Goal: Obtain resource: Obtain resource

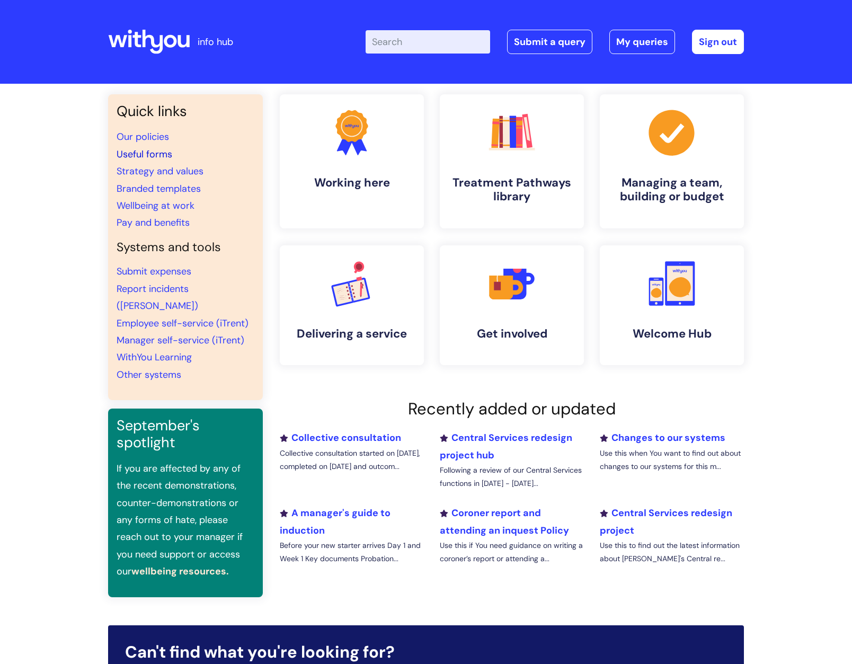
click at [154, 150] on link "Useful forms" at bounding box center [145, 154] width 56 height 13
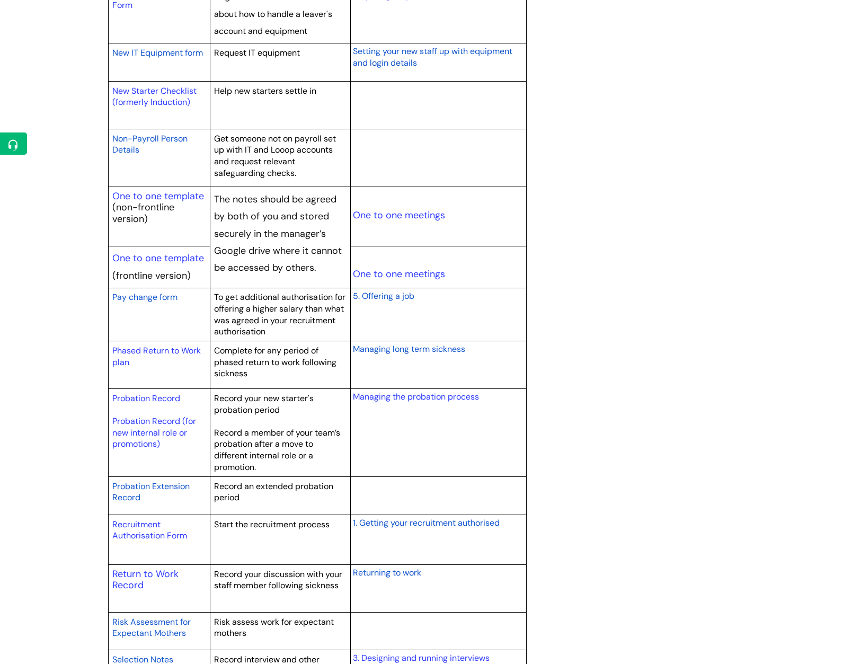
scroll to position [1219, 0]
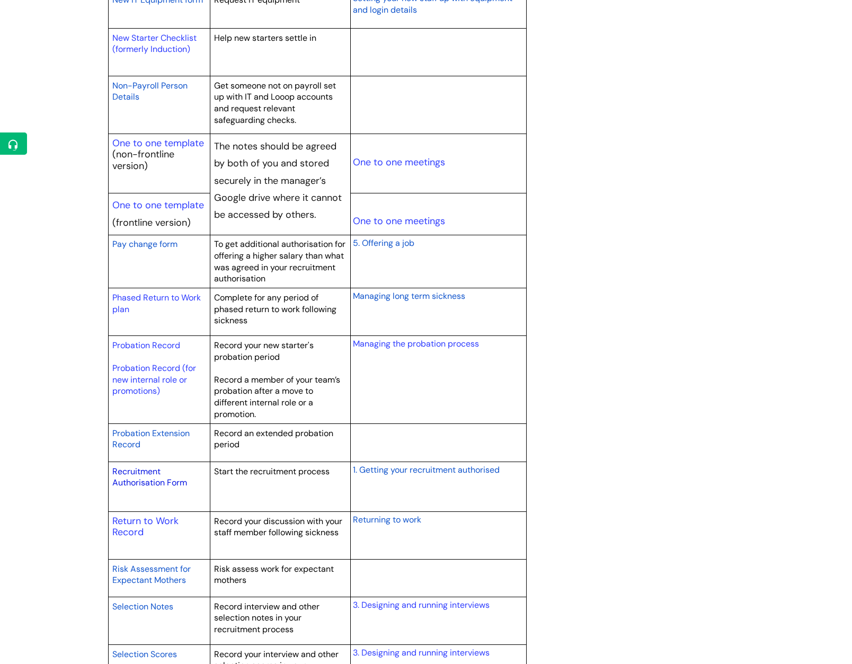
click at [120, 481] on link "Recruitment Authorisation Form" at bounding box center [149, 477] width 75 height 23
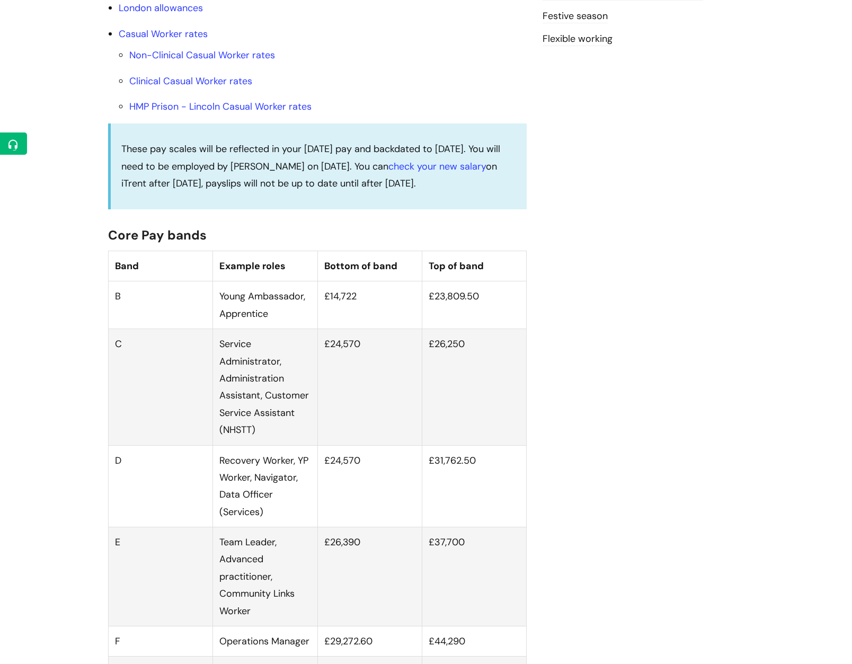
scroll to position [477, 0]
